Goal: Entertainment & Leisure: Consume media (video, audio)

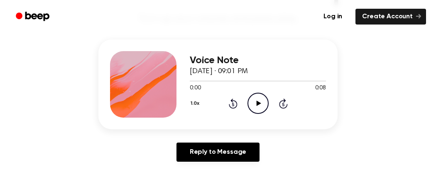
scroll to position [93, 0]
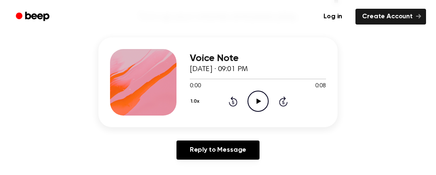
click at [257, 101] on icon at bounding box center [258, 100] width 5 height 5
click at [257, 101] on icon at bounding box center [258, 100] width 4 height 5
click at [255, 94] on icon "Play Audio" at bounding box center [258, 101] width 21 height 21
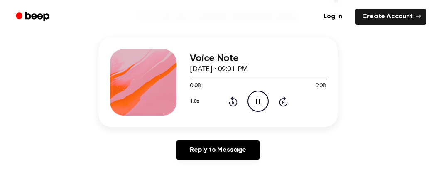
click at [255, 94] on icon "Pause Audio" at bounding box center [258, 101] width 21 height 21
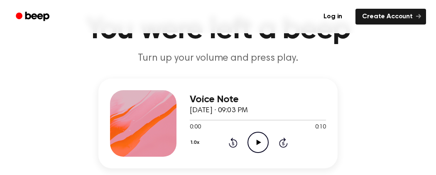
scroll to position [57, 0]
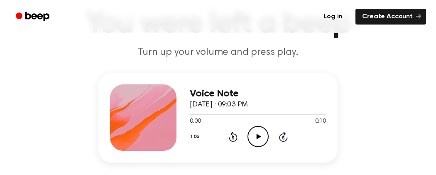
click at [257, 136] on icon at bounding box center [258, 136] width 5 height 5
click at [257, 136] on icon "Pause Audio" at bounding box center [258, 136] width 21 height 21
click at [255, 128] on icon "Play Audio" at bounding box center [258, 136] width 21 height 21
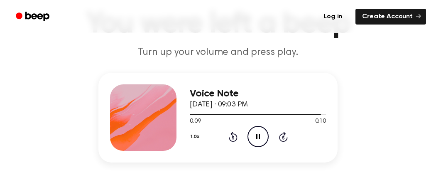
click at [255, 128] on icon "Pause Audio" at bounding box center [258, 136] width 21 height 21
click at [256, 134] on icon "Play Audio" at bounding box center [258, 136] width 21 height 21
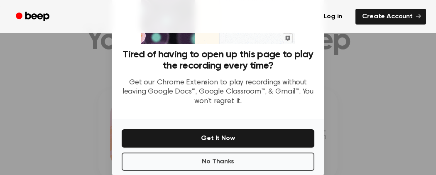
scroll to position [127, 0]
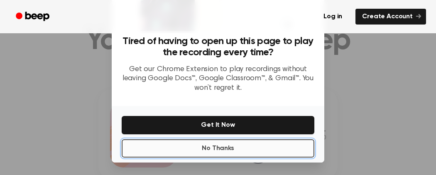
click at [281, 147] on button "No Thanks" at bounding box center [218, 148] width 193 height 18
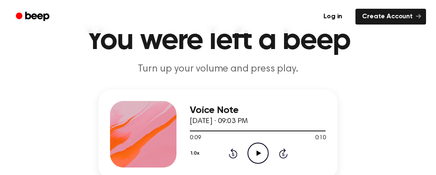
click at [259, 152] on icon at bounding box center [258, 152] width 5 height 5
click at [259, 152] on icon at bounding box center [258, 152] width 4 height 5
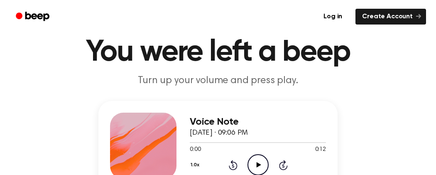
scroll to position [31, 0]
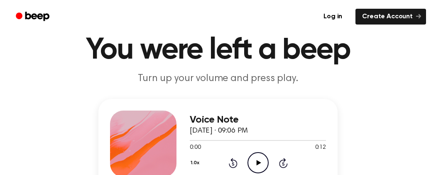
click at [256, 155] on icon "Play Audio" at bounding box center [258, 162] width 21 height 21
click at [256, 155] on icon "Pause Audio" at bounding box center [258, 162] width 21 height 21
click at [254, 160] on icon "Play Audio" at bounding box center [258, 162] width 21 height 21
click at [254, 160] on icon "Pause Audio" at bounding box center [258, 162] width 21 height 21
